Goal: Transaction & Acquisition: Purchase product/service

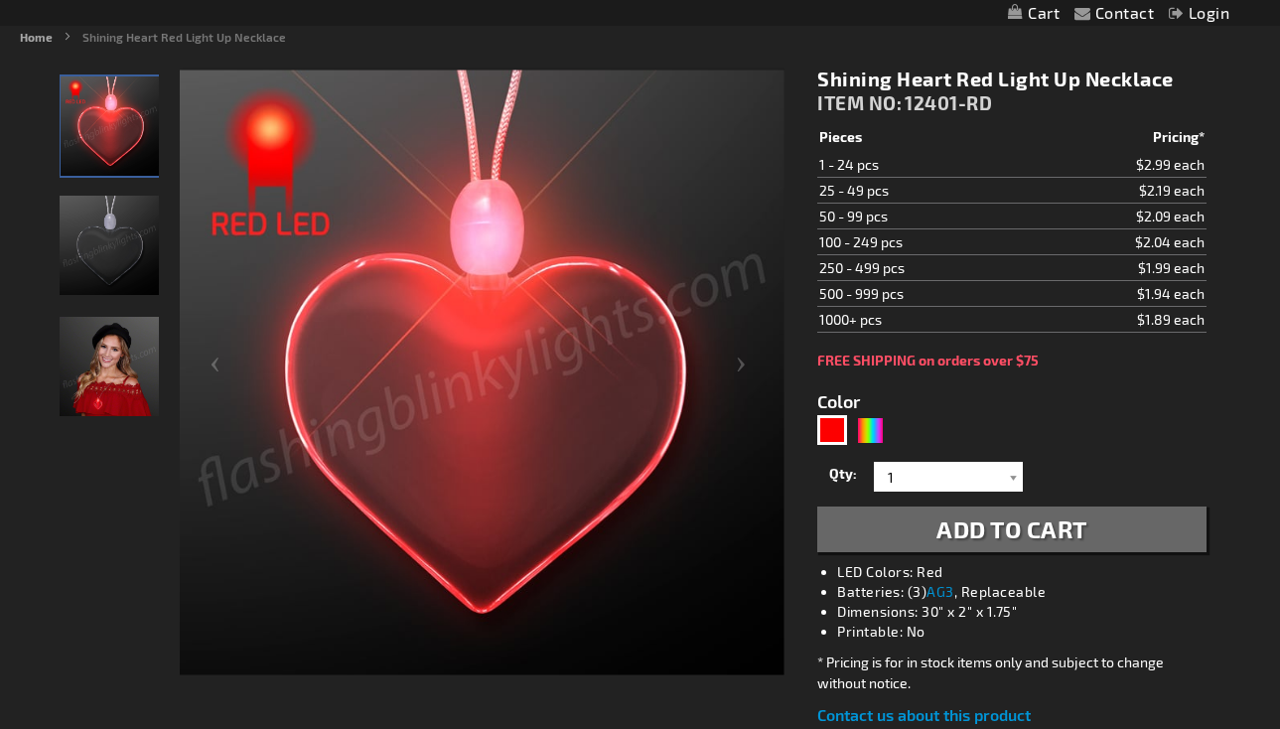
scroll to position [231, 0]
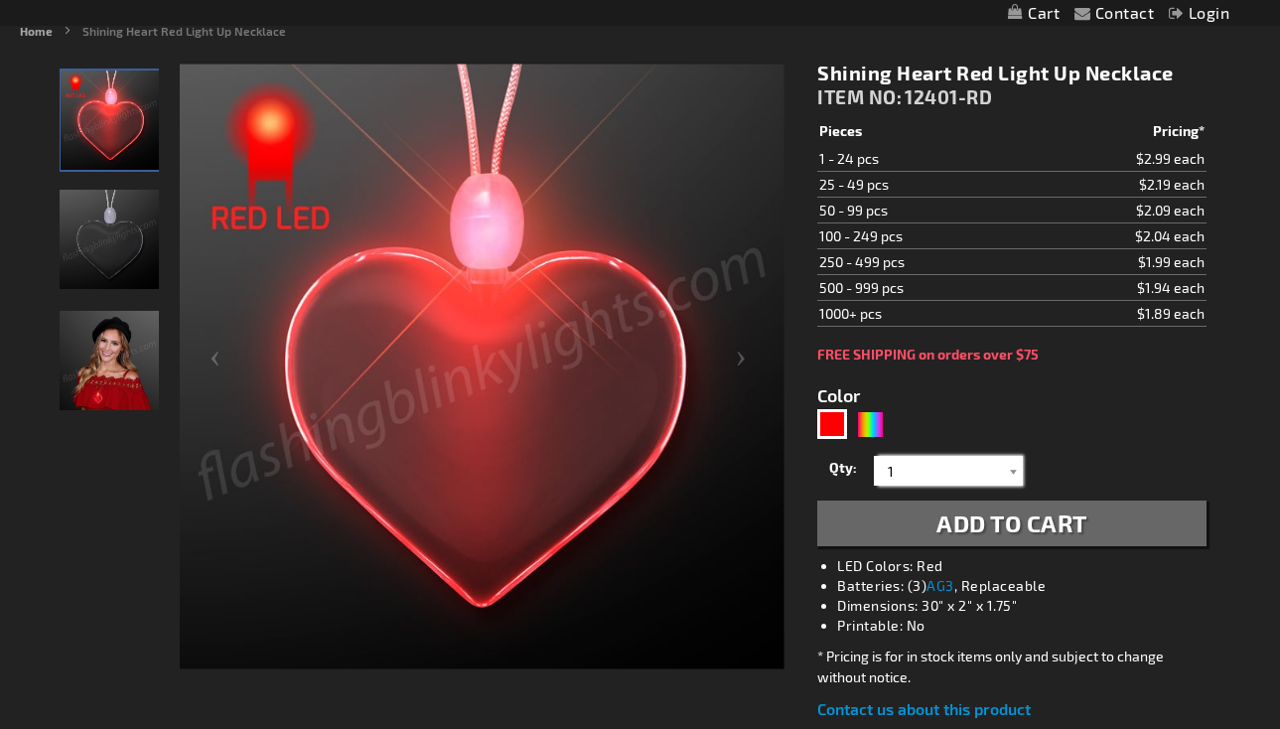
click at [918, 464] on input "1" at bounding box center [951, 471] width 144 height 30
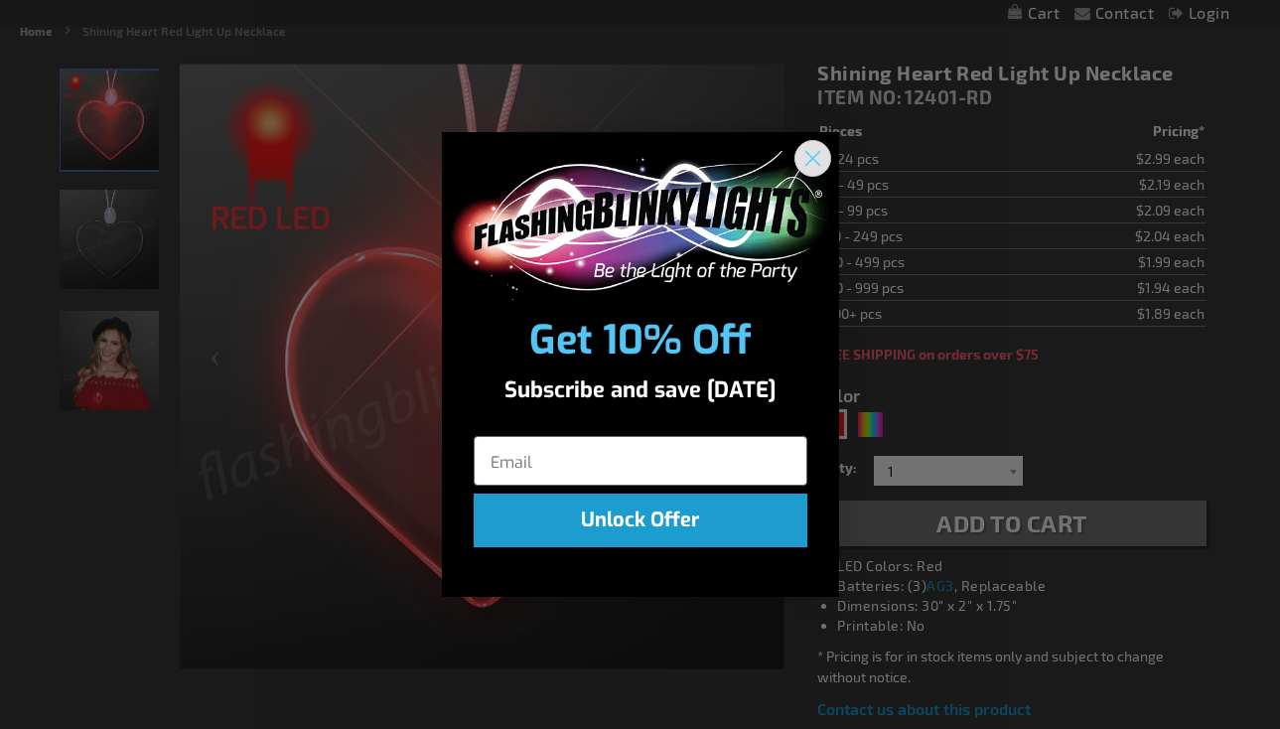
click at [805, 164] on icon "Close dialog" at bounding box center [812, 158] width 14 height 14
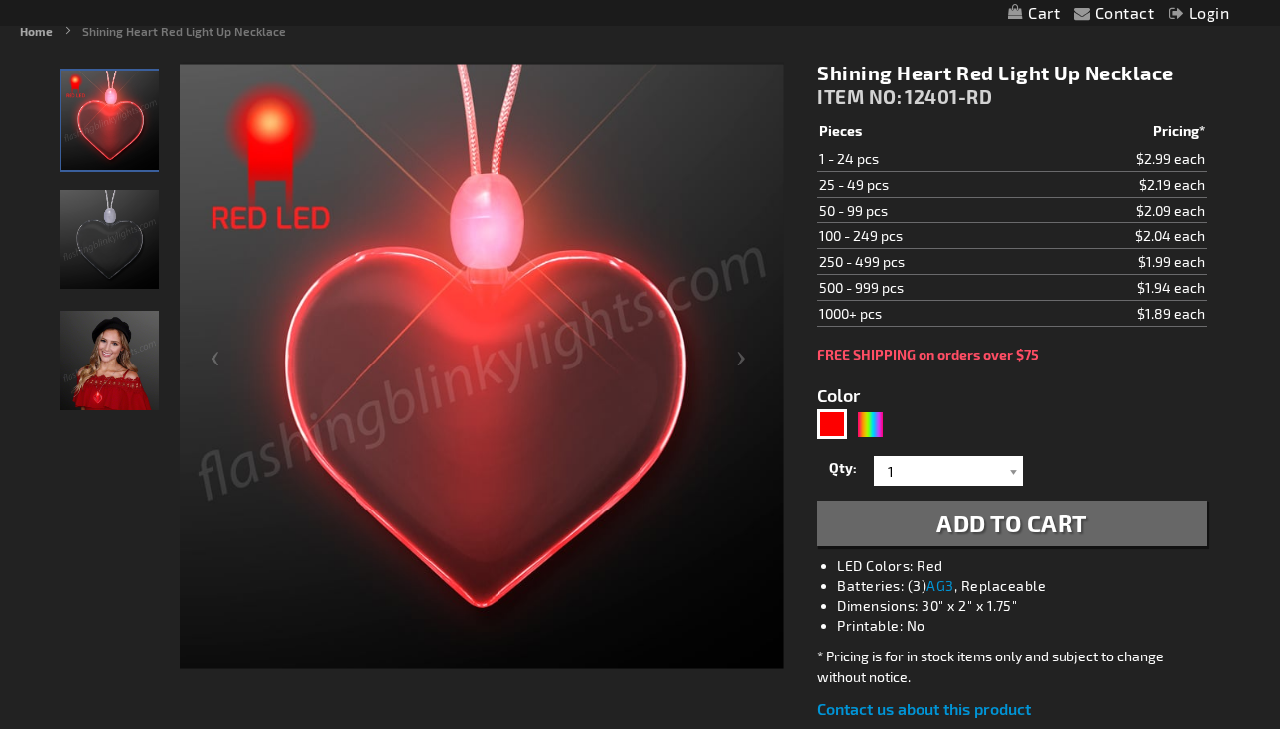
click at [959, 487] on div "Qty 1 2 3 4 5 6 7 8 9 10 11 12 13 14 15 16 17 18 19 20 21 22 23 24 25 50 75" at bounding box center [1011, 471] width 388 height 40
click at [956, 480] on input "1" at bounding box center [951, 471] width 144 height 30
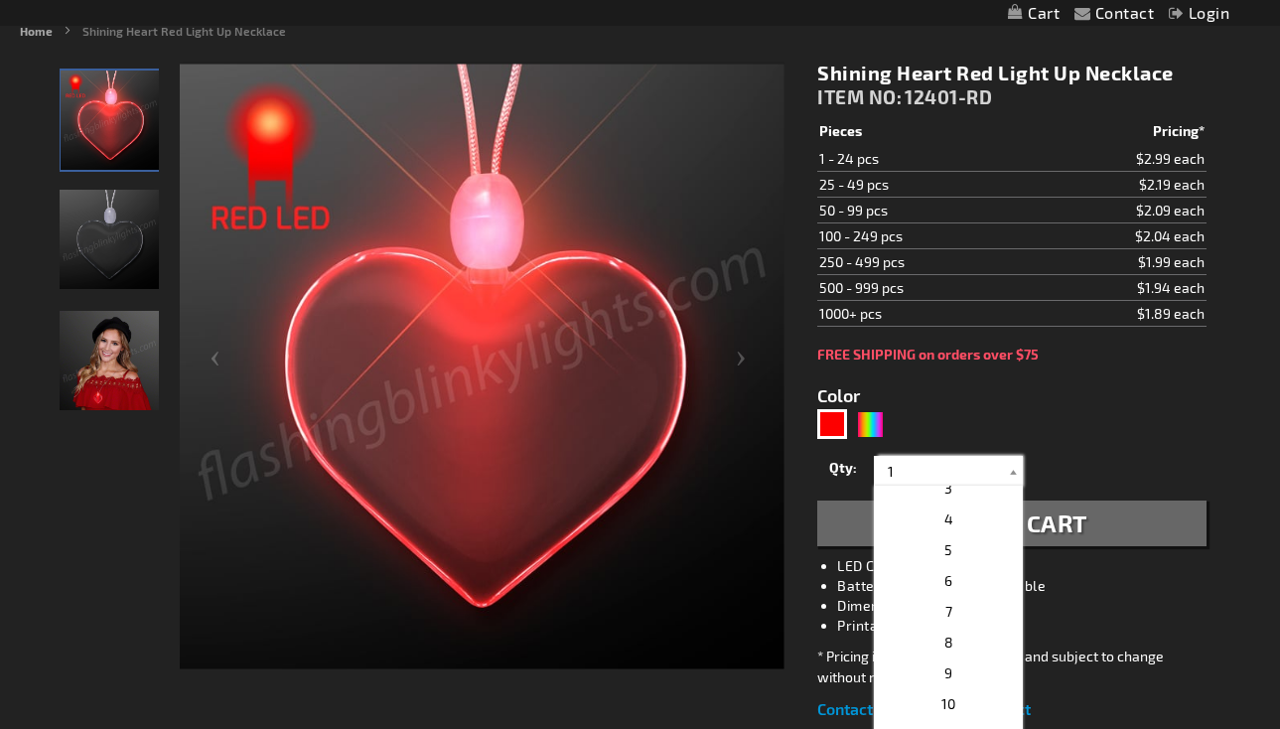
scroll to position [78, 0]
click at [950, 553] on span "5" at bounding box center [948, 545] width 8 height 17
type input "5"
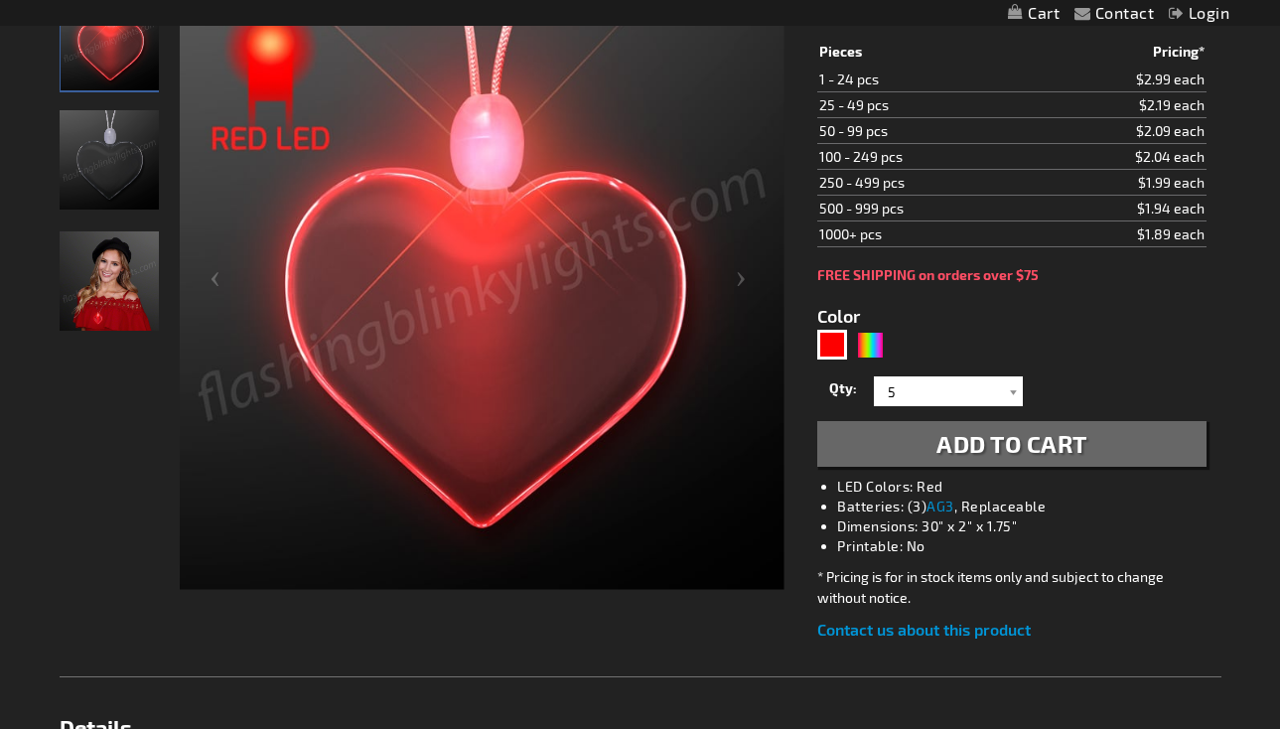
scroll to position [315, 0]
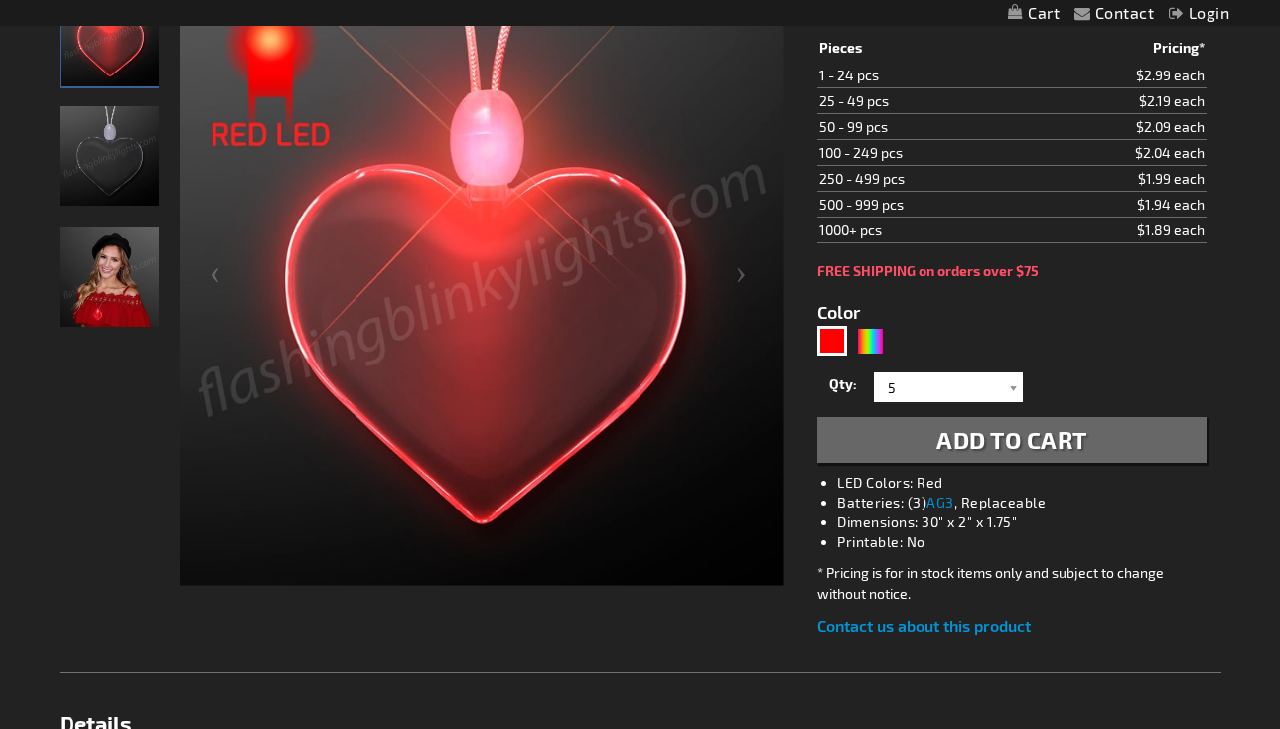
click at [924, 450] on button "Add to Cart" at bounding box center [1011, 440] width 388 height 46
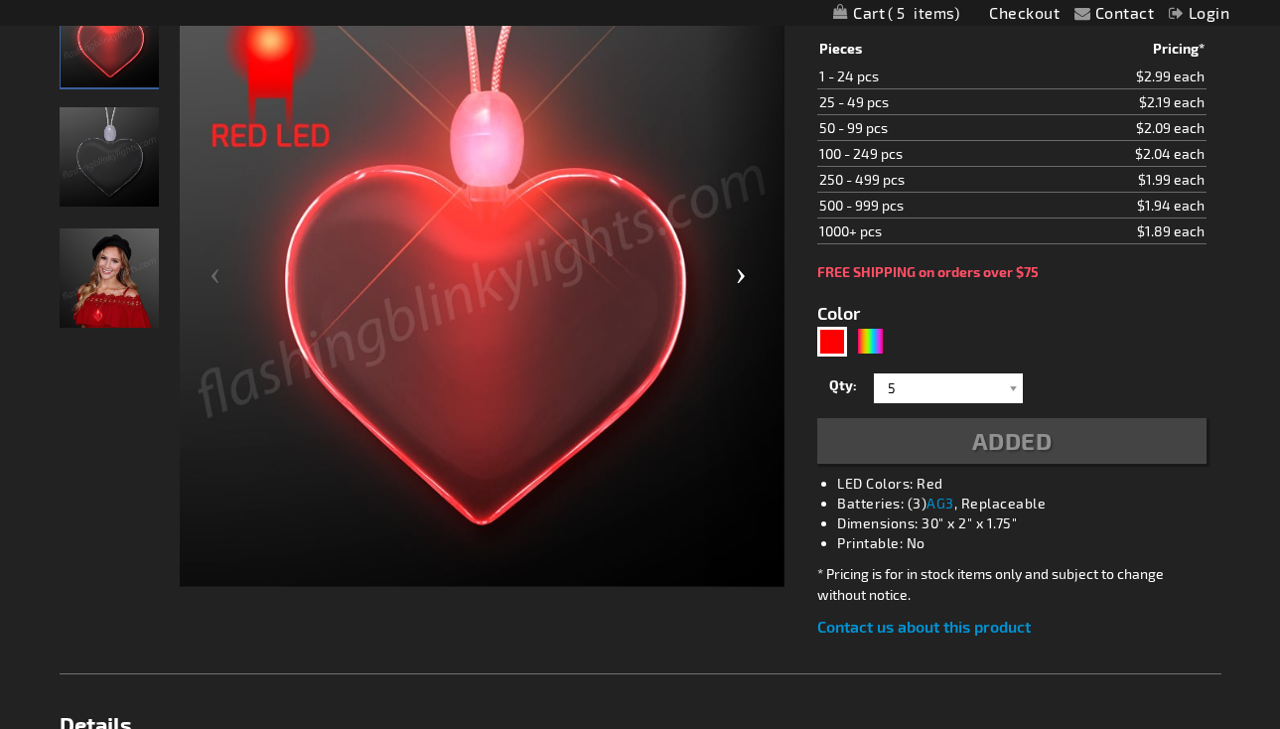
scroll to position [322, 0]
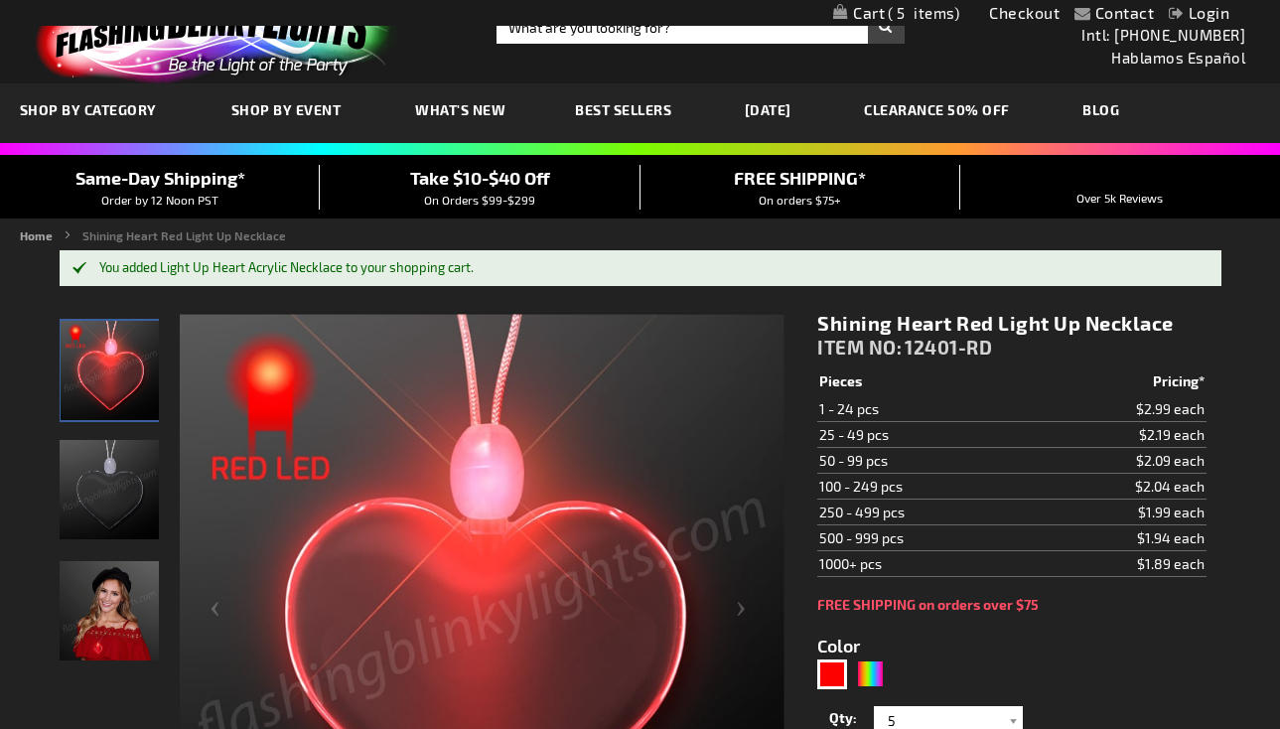
scroll to position [0, 0]
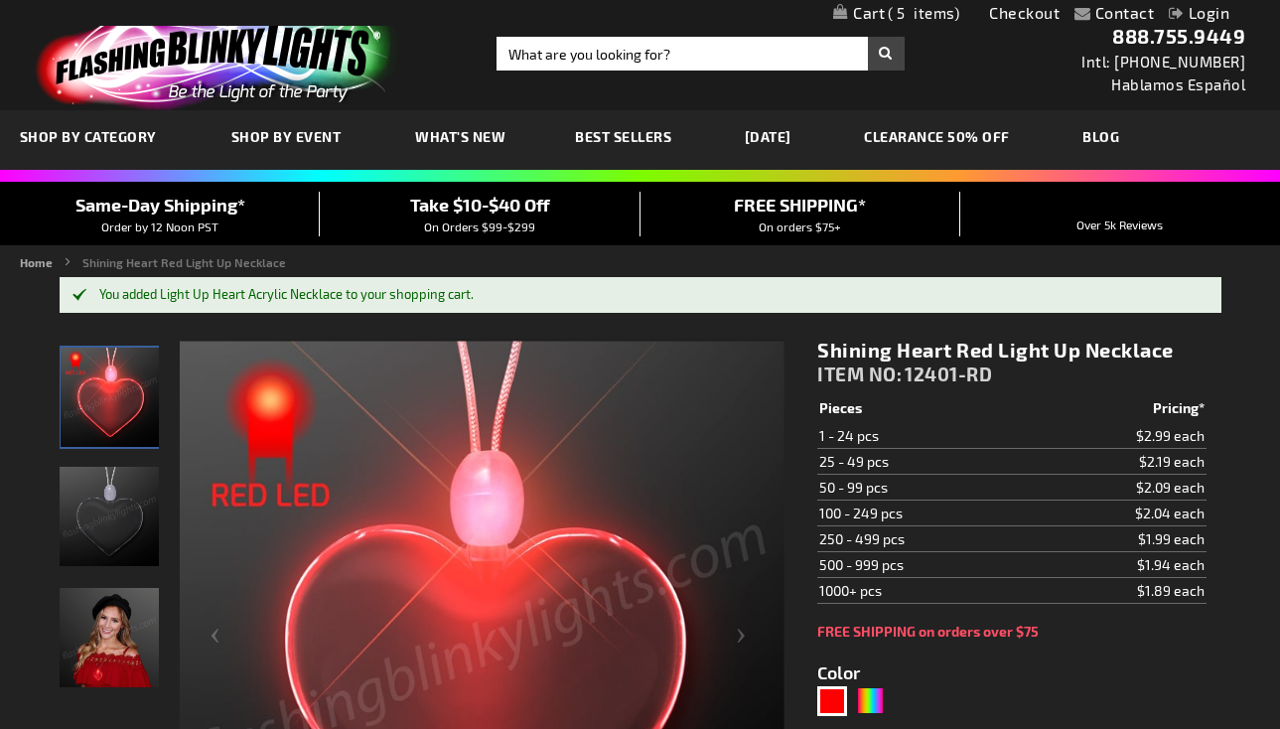
click at [646, 125] on link "Best Sellers" at bounding box center [623, 136] width 126 height 67
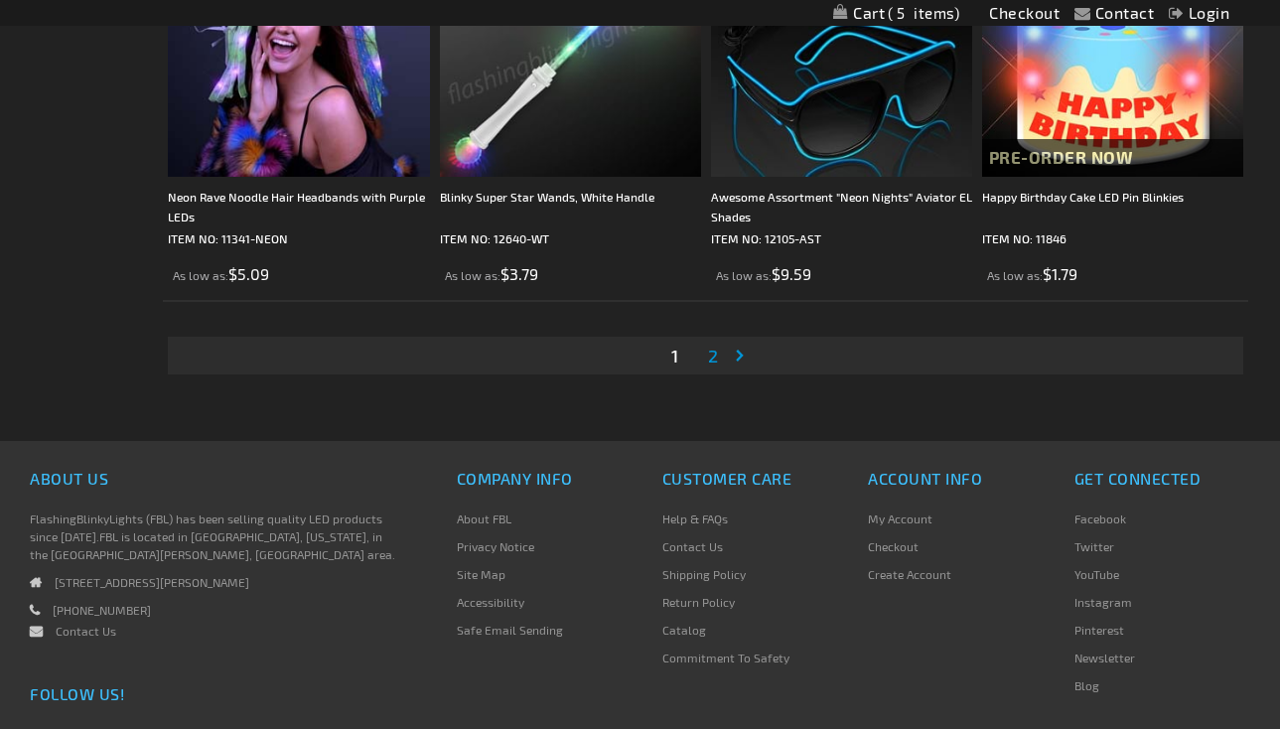
scroll to position [6255, 0]
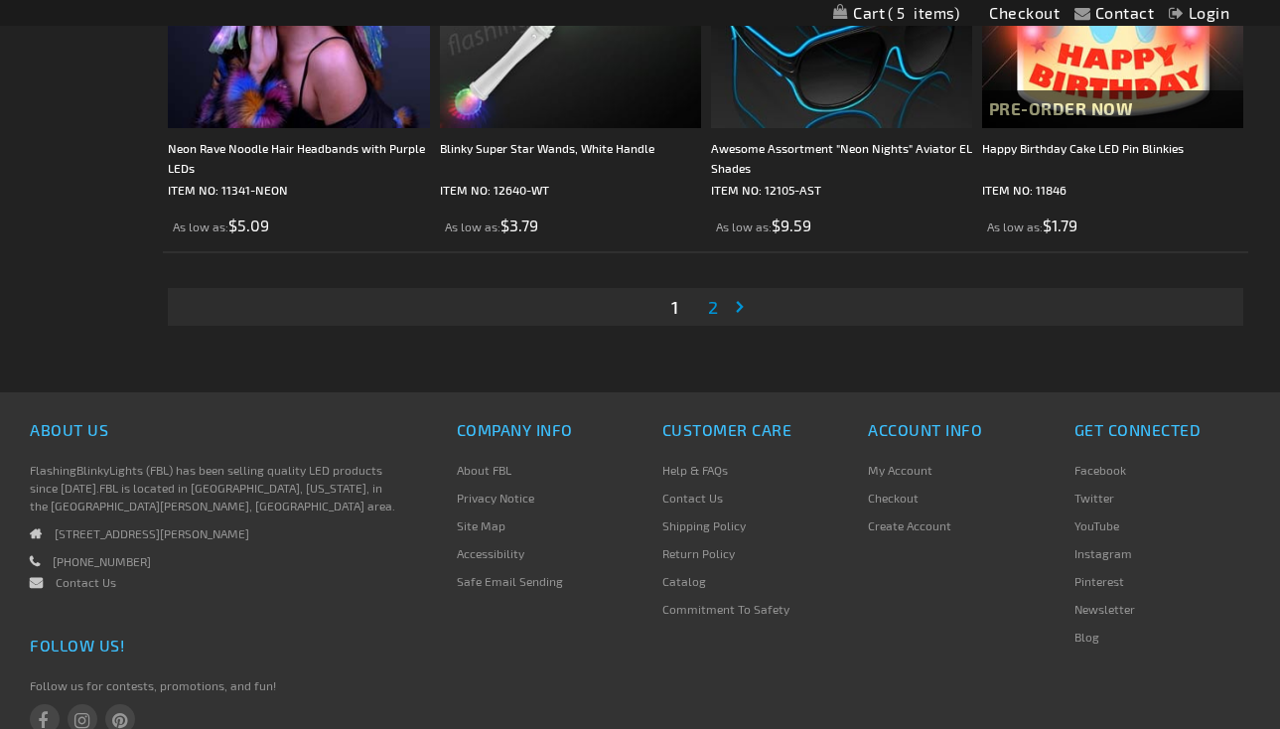
click at [716, 318] on span "2" at bounding box center [713, 307] width 10 height 22
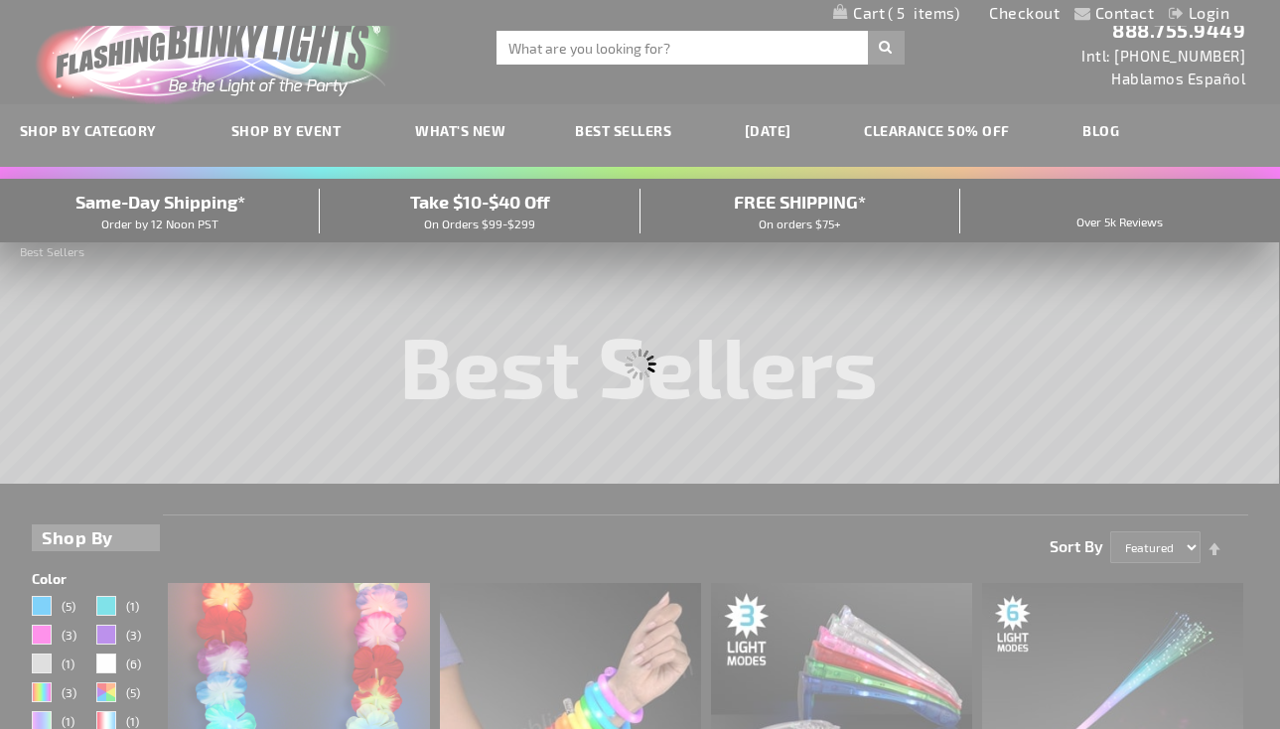
scroll to position [0, 0]
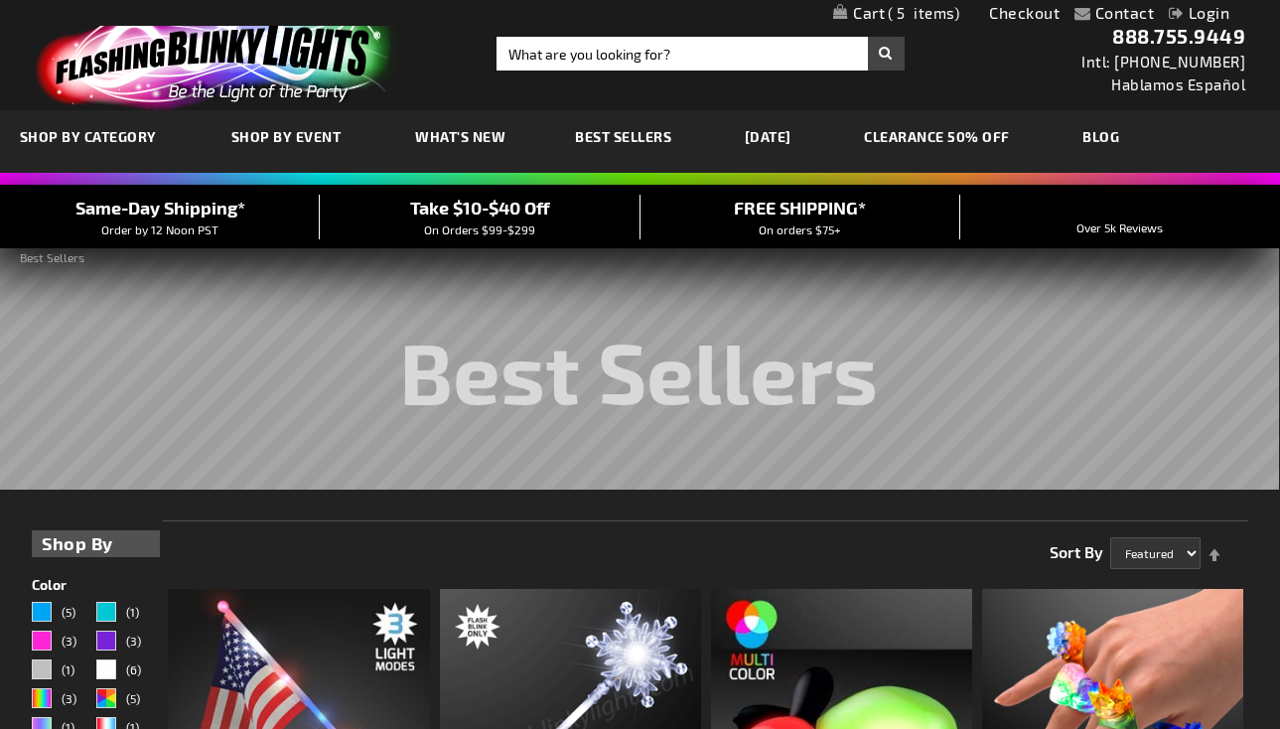
click at [922, 17] on span "5" at bounding box center [923, 13] width 71 height 18
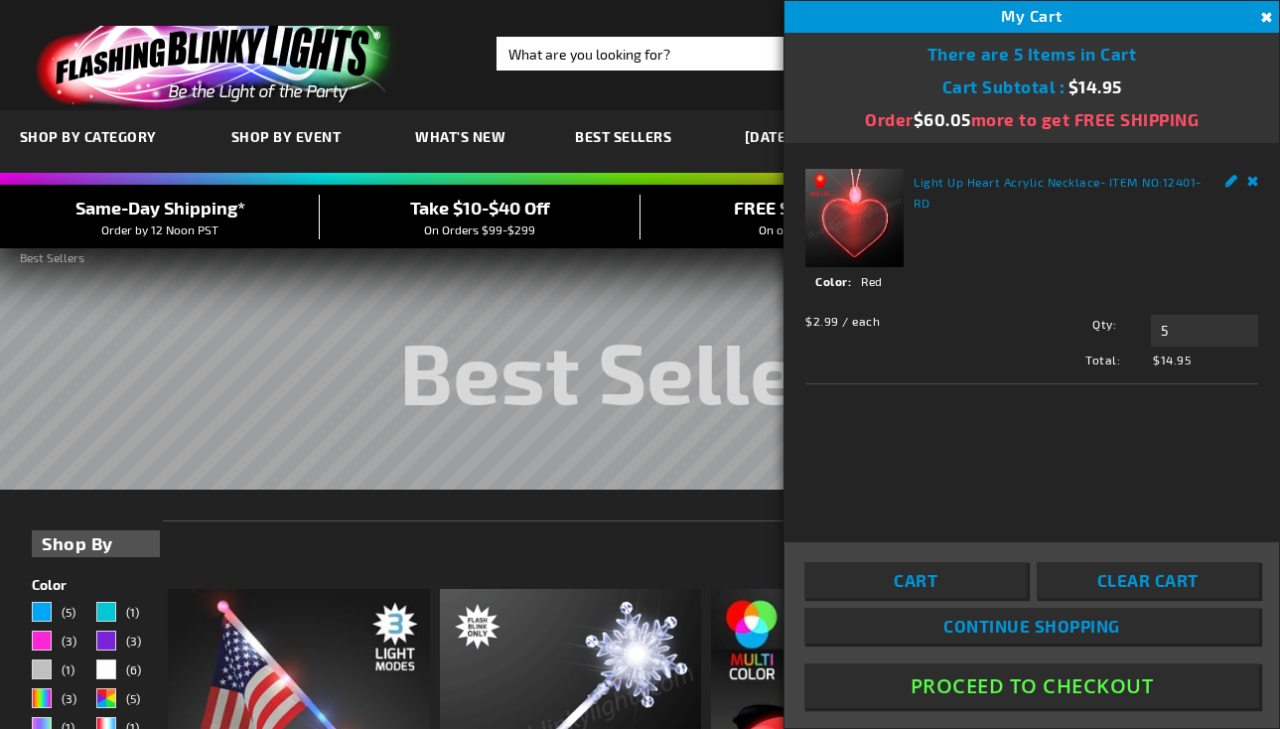
click at [983, 684] on button "Proceed To Checkout" at bounding box center [1031, 685] width 455 height 45
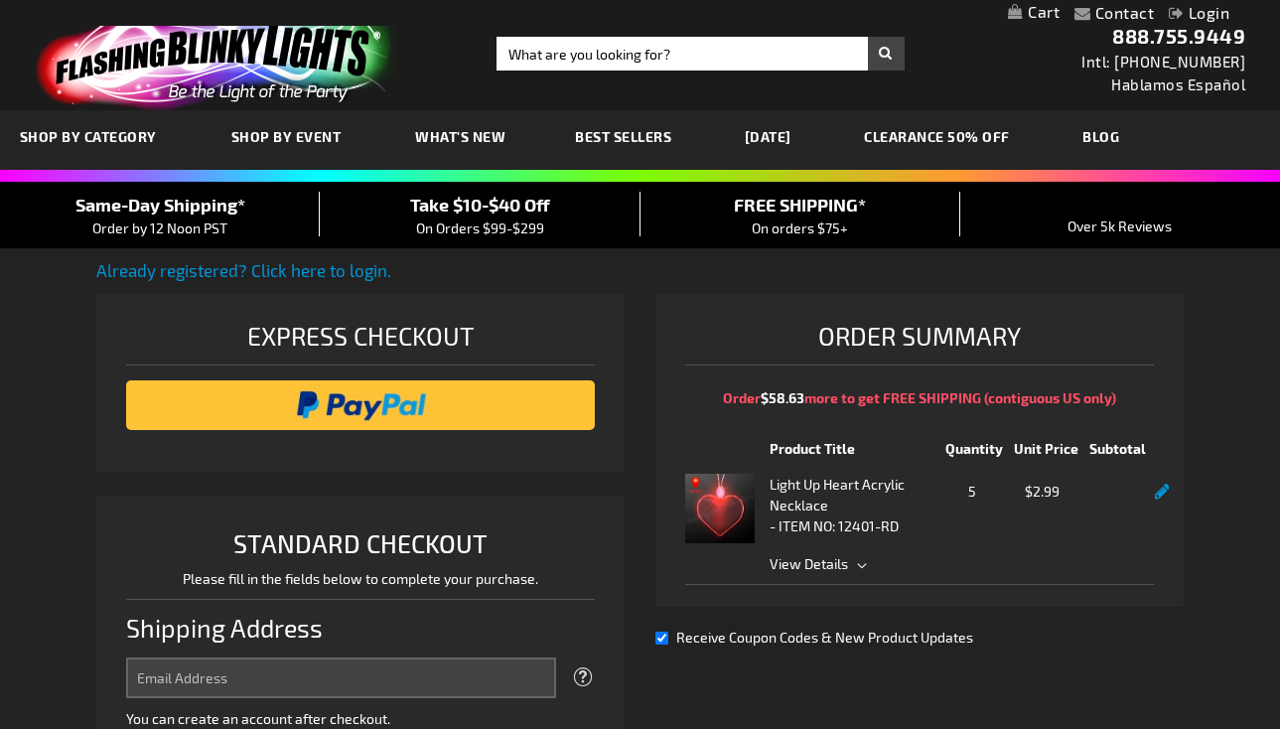
select select "US"
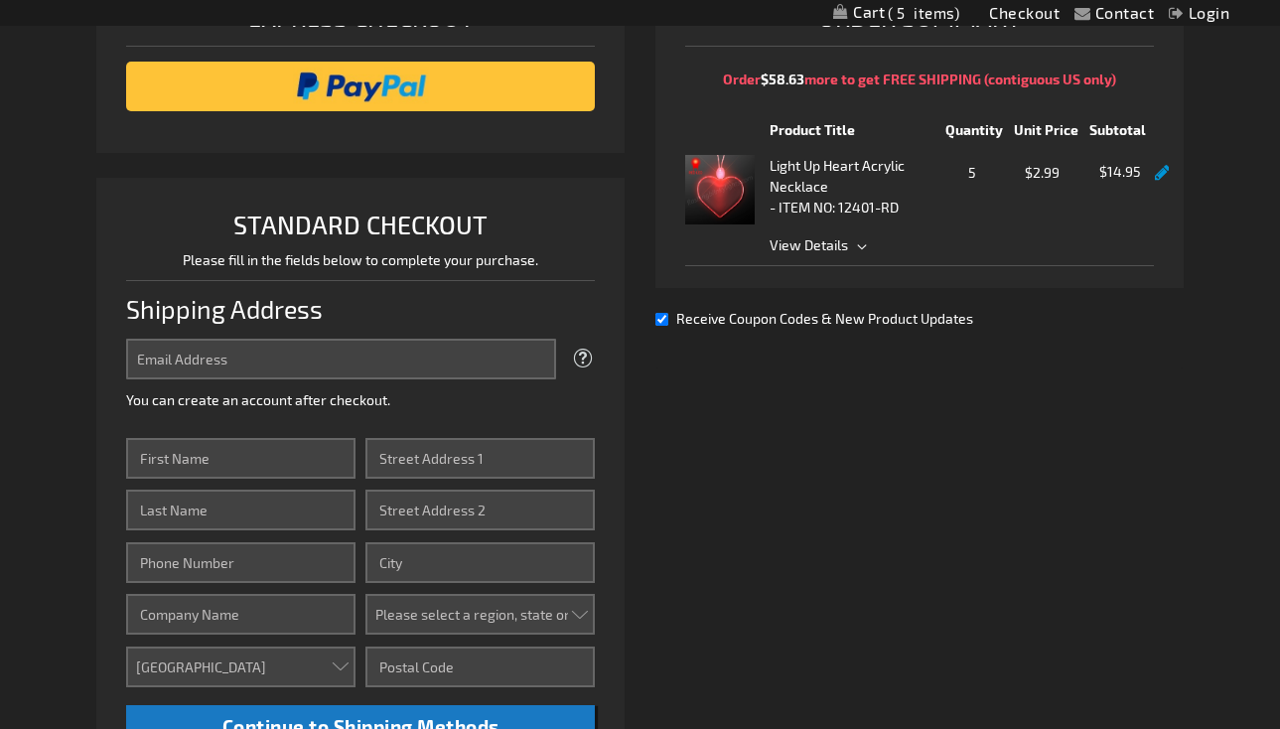
scroll to position [120, 0]
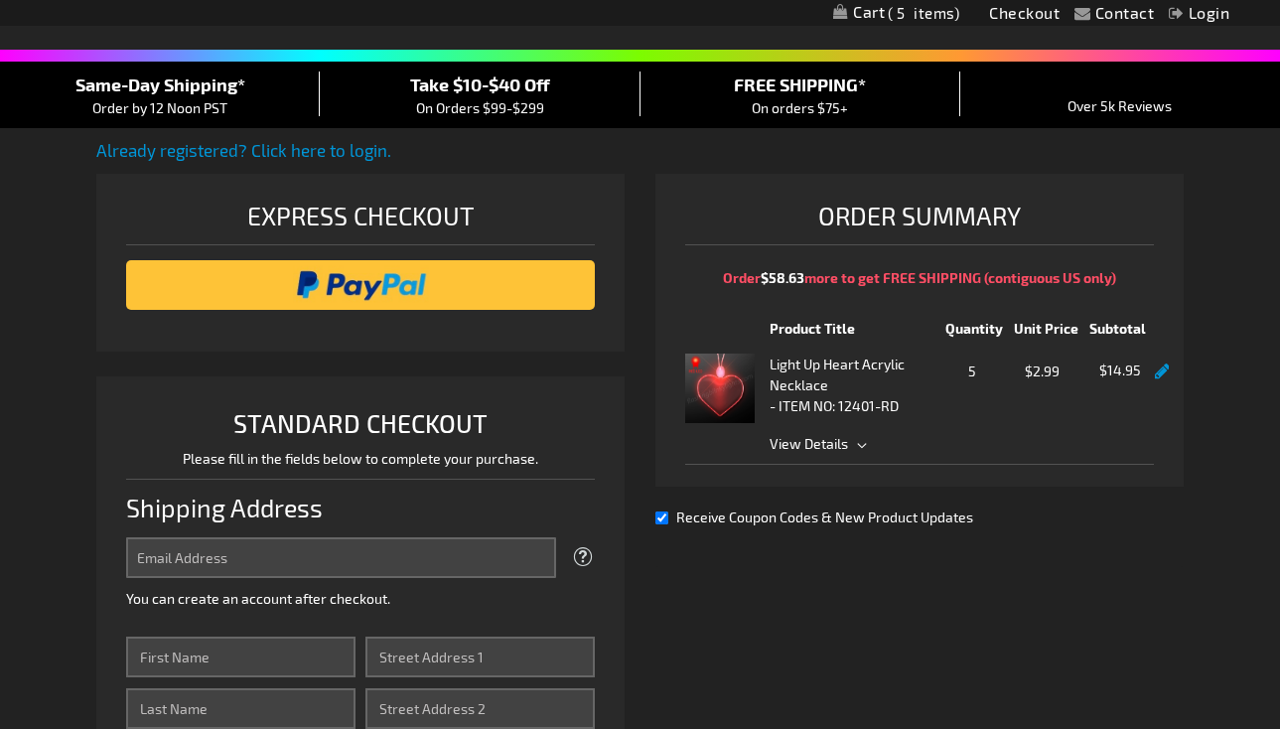
click at [1159, 377] on link at bounding box center [1162, 371] width 15 height 17
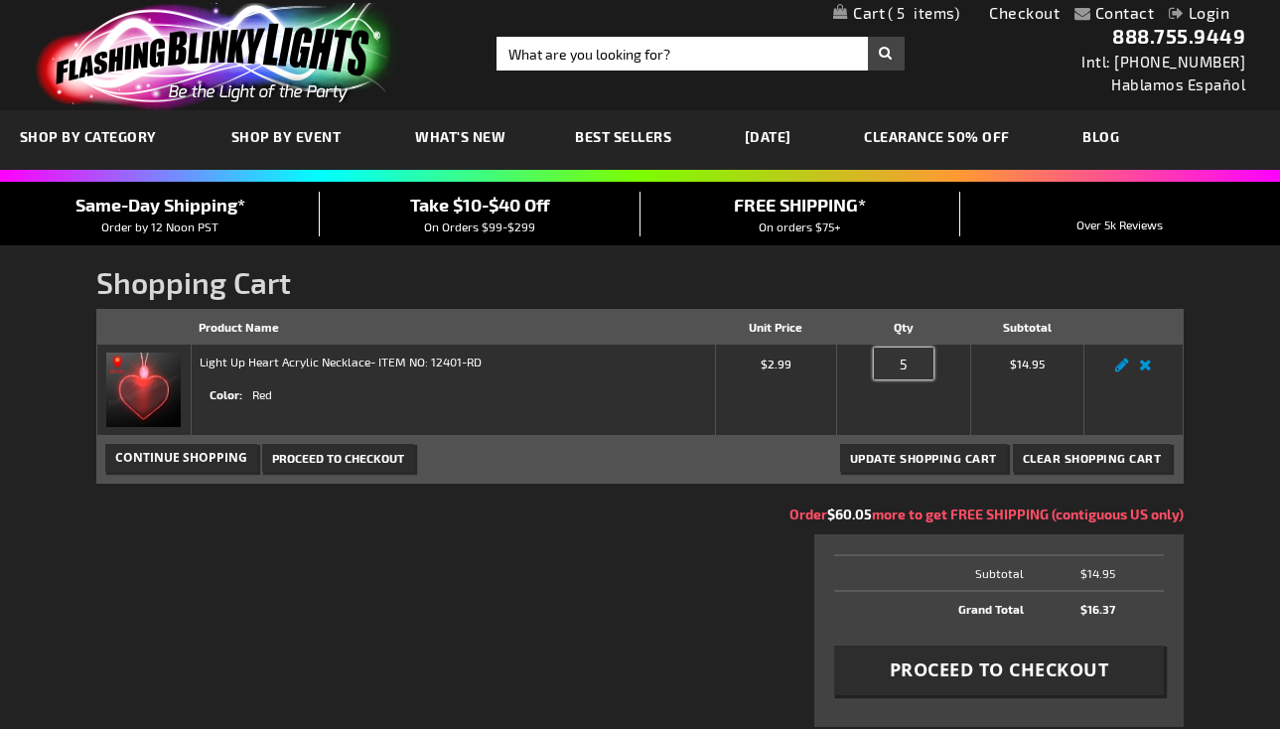
click at [905, 371] on input "5" at bounding box center [904, 364] width 60 height 32
type input "10"
click at [915, 458] on span "Update Shopping Cart" at bounding box center [923, 458] width 147 height 14
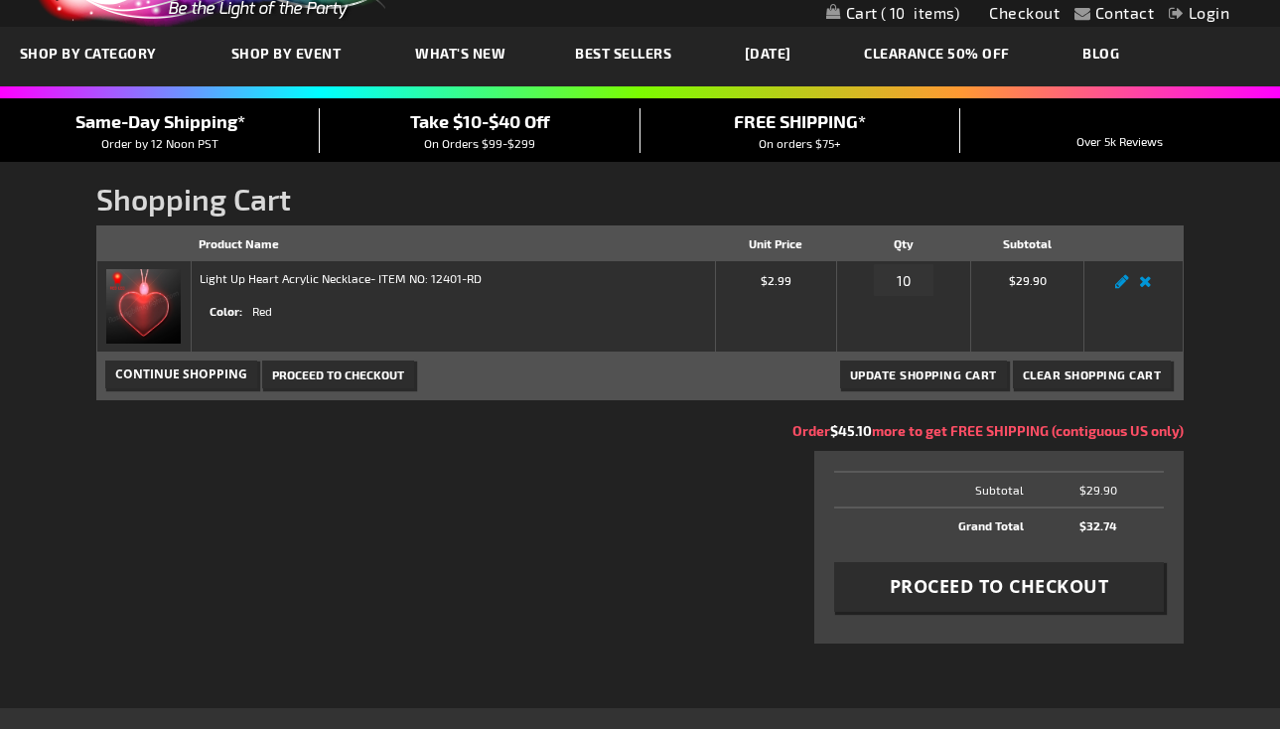
scroll to position [84, 0]
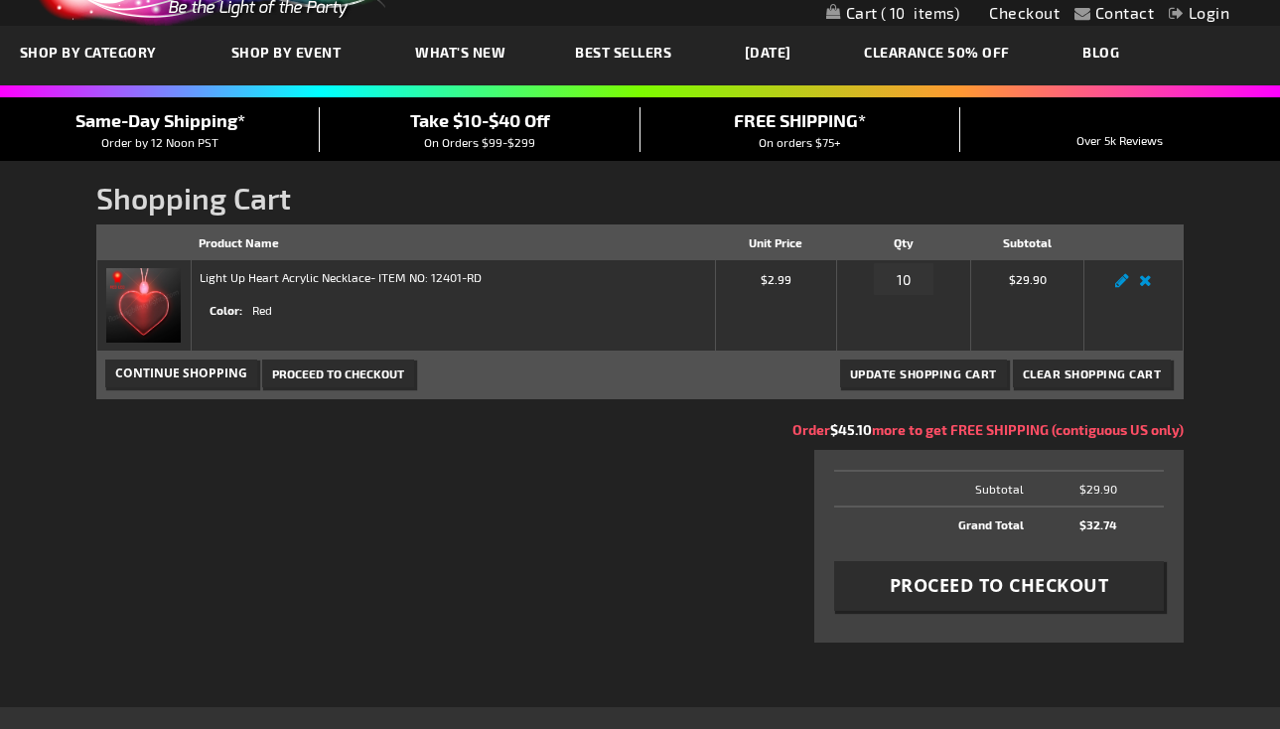
click at [928, 55] on link "CLEARANCE 50% OFF" at bounding box center [937, 52] width 176 height 67
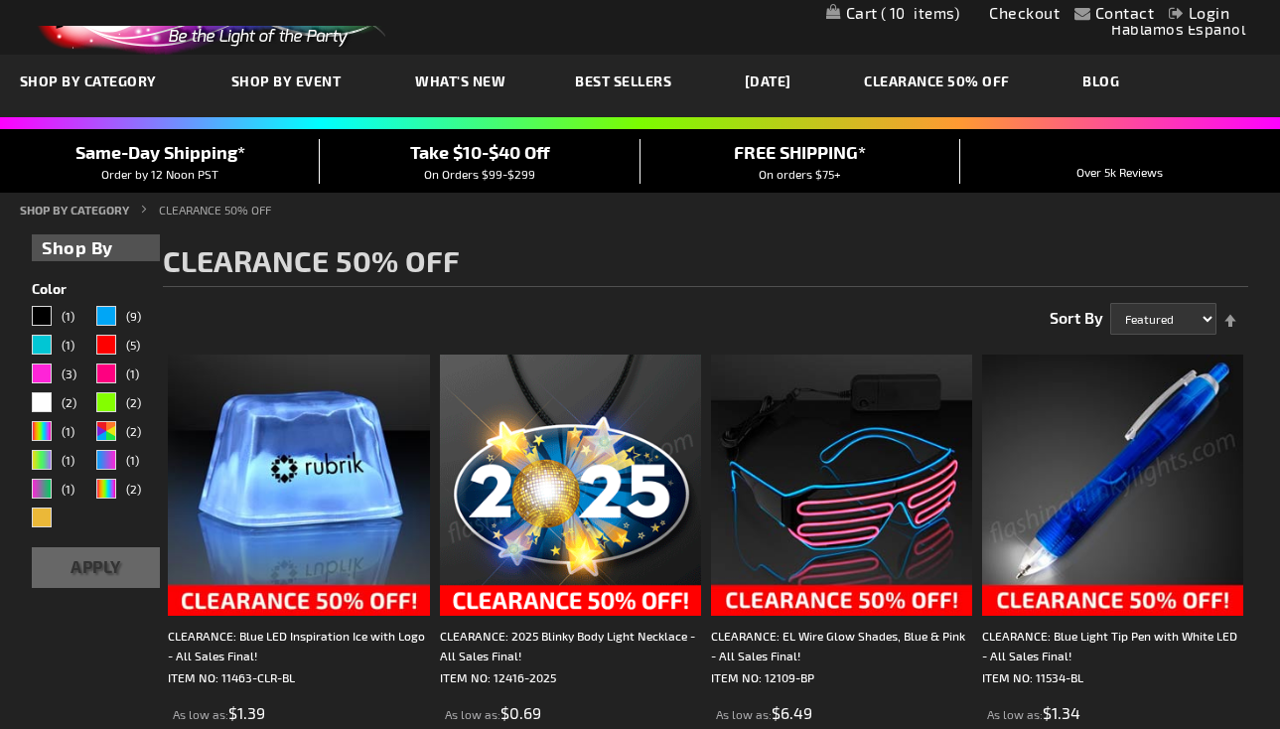
scroll to position [55, 0]
